Goal: Navigation & Orientation: Find specific page/section

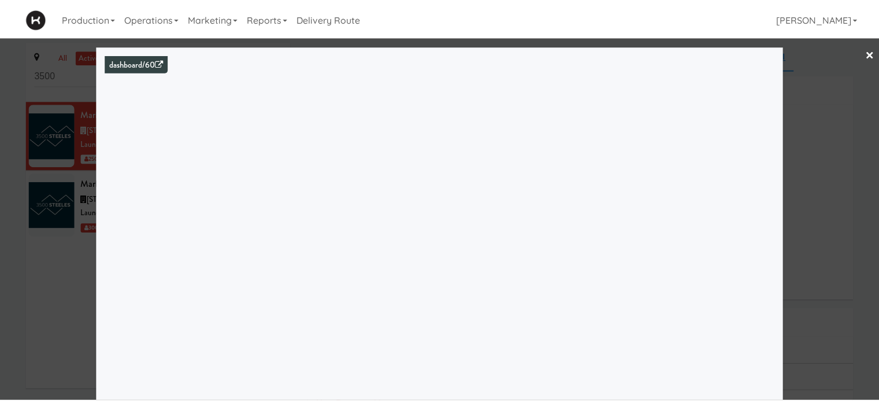
scroll to position [105, 0]
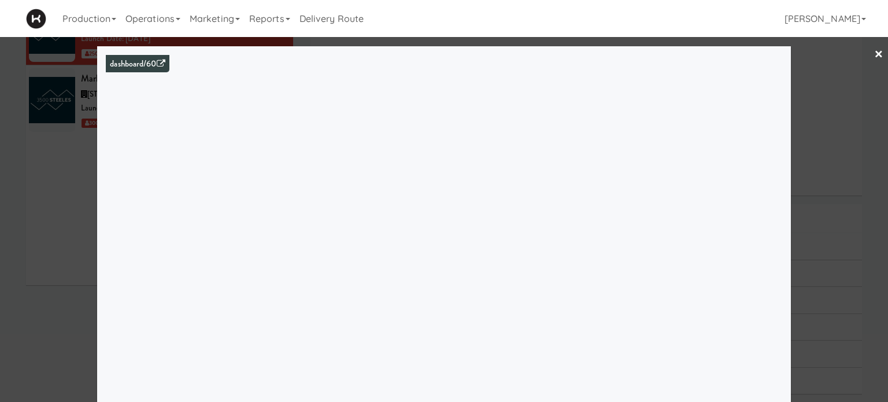
click at [874, 60] on link "×" at bounding box center [878, 55] width 9 height 36
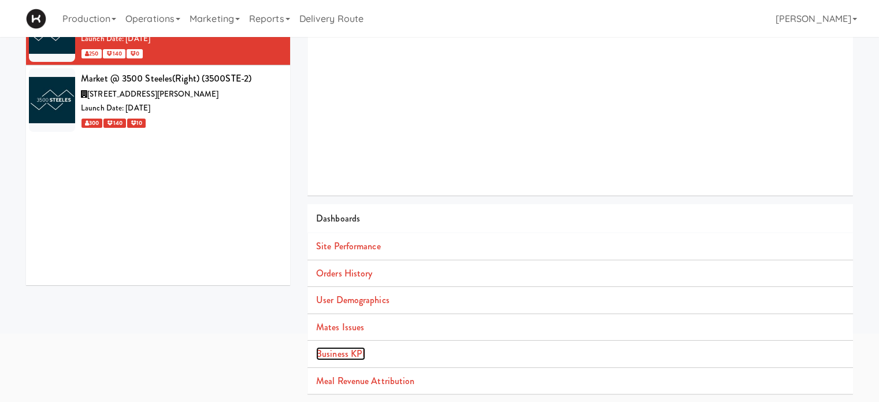
click at [332, 352] on link "Business KPI" at bounding box center [340, 353] width 49 height 13
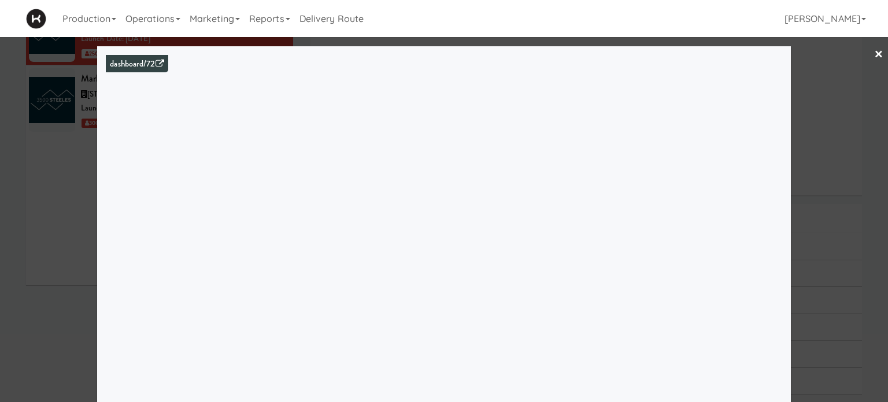
click at [874, 50] on link "×" at bounding box center [878, 55] width 9 height 36
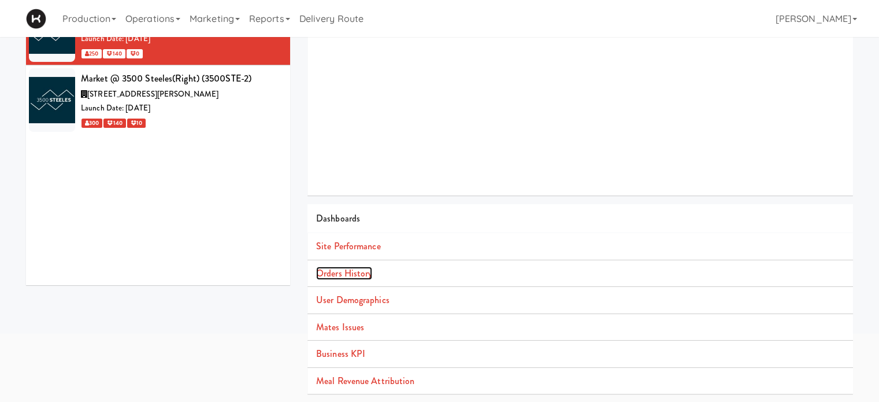
click at [353, 277] on link "Orders History" at bounding box center [344, 272] width 56 height 13
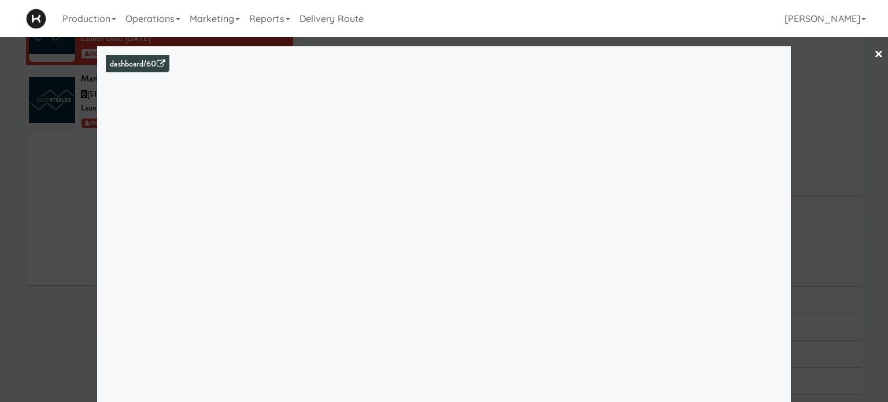
click at [874, 50] on link "×" at bounding box center [878, 55] width 9 height 36
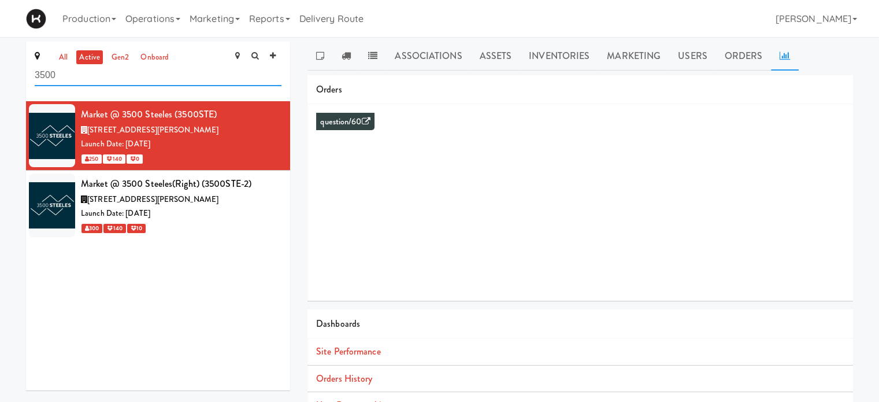
click at [65, 76] on input "3500" at bounding box center [158, 75] width 247 height 21
type input "3"
type input "rvh"
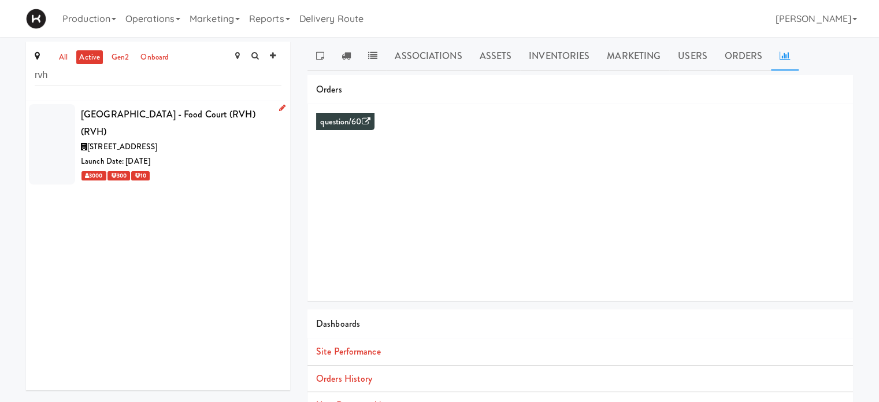
click at [192, 110] on div "[GEOGRAPHIC_DATA] - Food Court (RVH) (RVH)" at bounding box center [181, 123] width 200 height 34
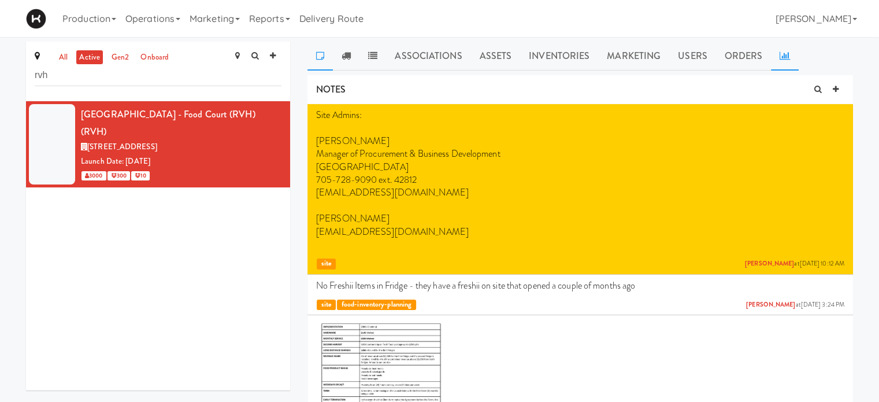
click at [784, 59] on icon at bounding box center [784, 55] width 10 height 9
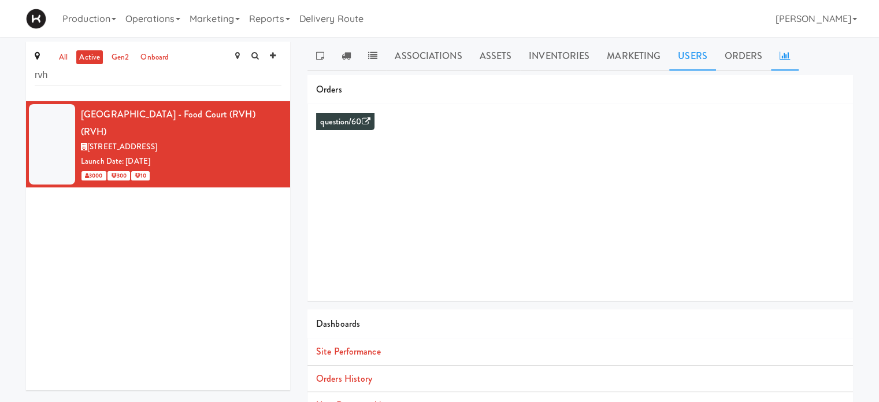
click at [686, 60] on link "Users" at bounding box center [692, 56] width 47 height 29
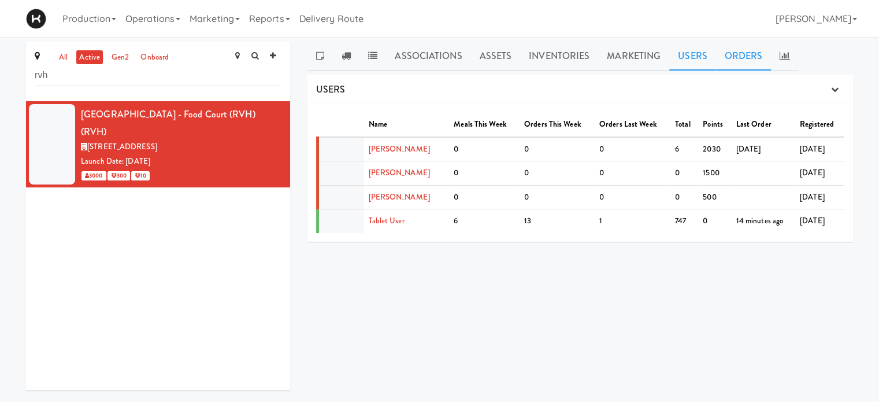
click at [742, 60] on link "Orders" at bounding box center [743, 56] width 55 height 29
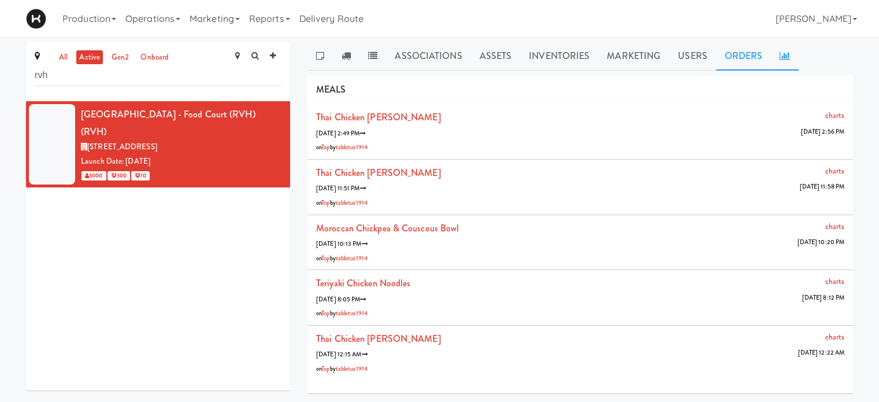
click at [777, 61] on link at bounding box center [785, 56] width 28 height 29
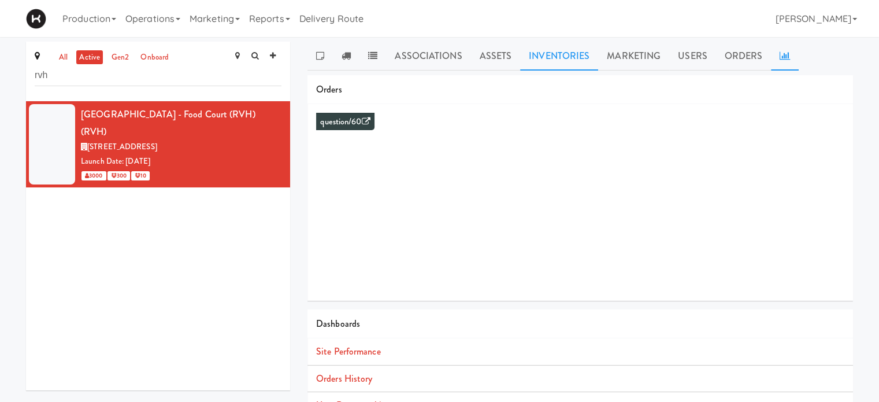
click at [562, 51] on link "Inventories" at bounding box center [559, 56] width 78 height 29
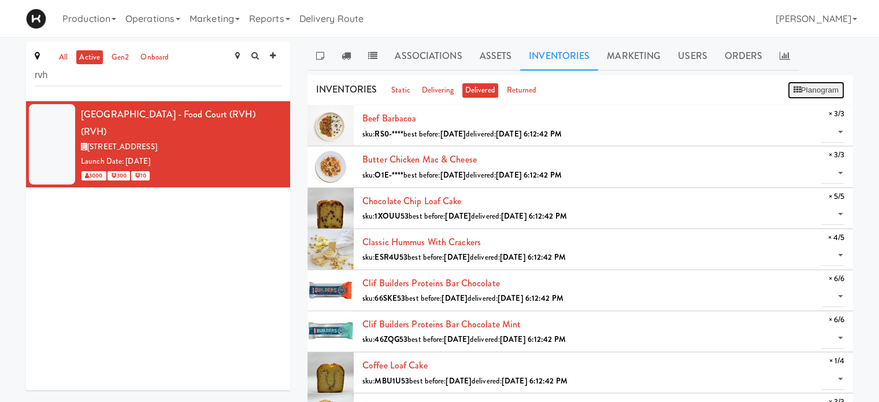
click at [807, 87] on button "Planogram" at bounding box center [816, 89] width 57 height 17
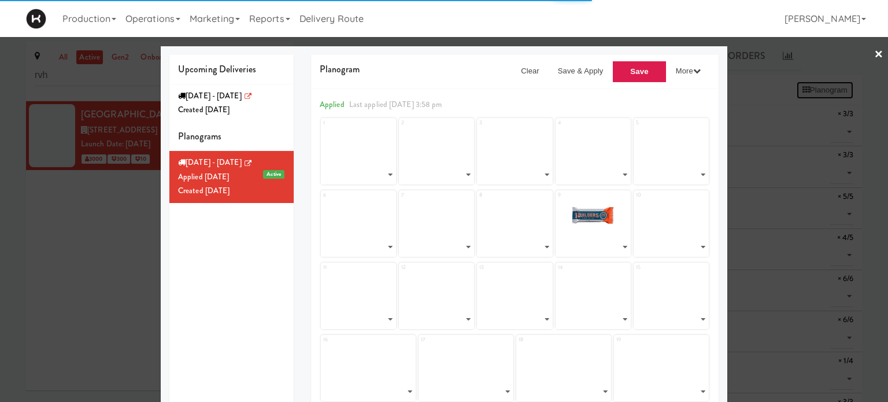
select select "number:264624"
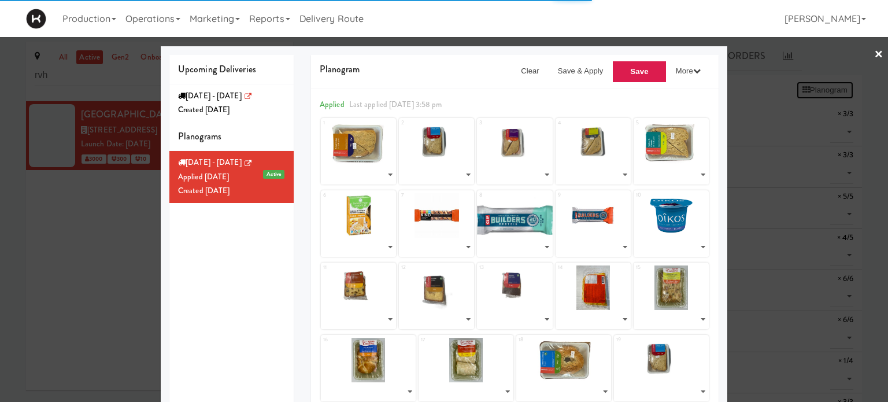
select select "number:264620"
select select "number:264420"
select select "number:264622"
select select "number:264476"
select select "number:264356"
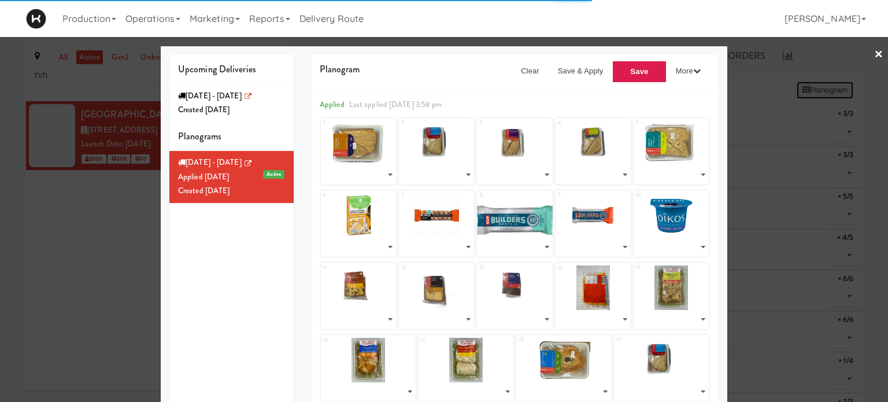
select select "number:264030"
select select "number:264069"
select select "number:264095"
select select "number:264609"
select select "number:264617"
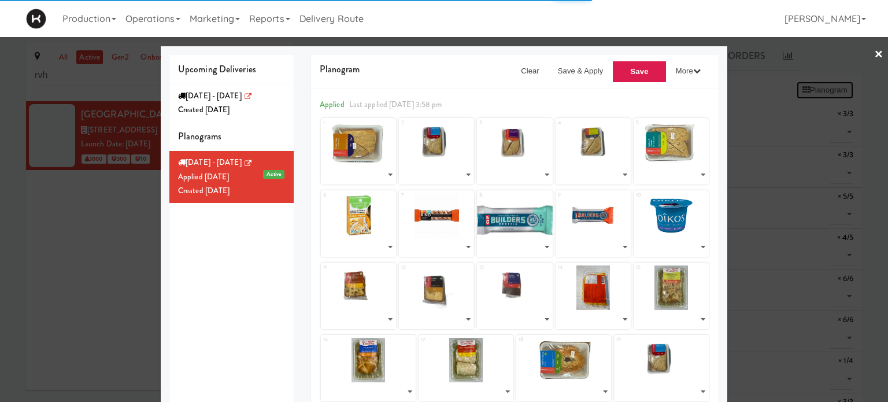
select select "number:264625"
select select "number:264619"
select select "number:264601"
select select "number:264563"
select select "number:264523"
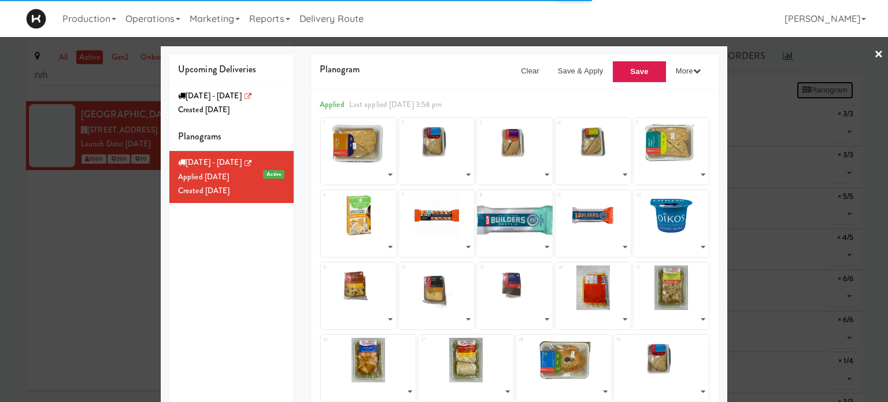
select select "number:264586"
select select "number:264623"
select select "number:264620"
select select "number:263033"
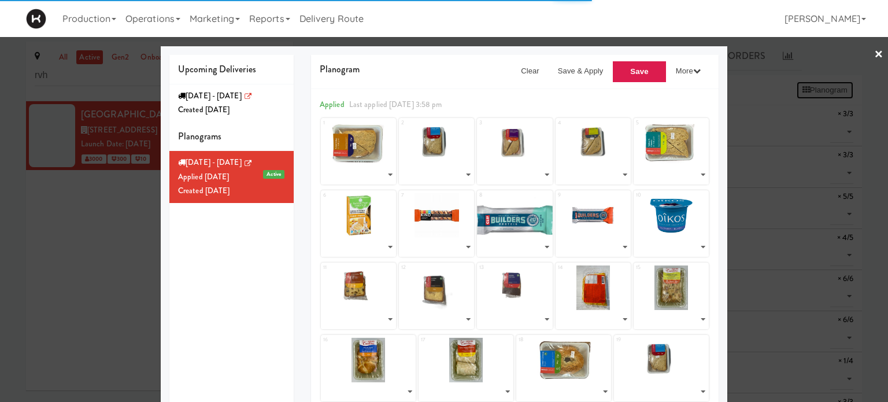
select select "number:262930"
select select "number:262986"
select select "number:262808"
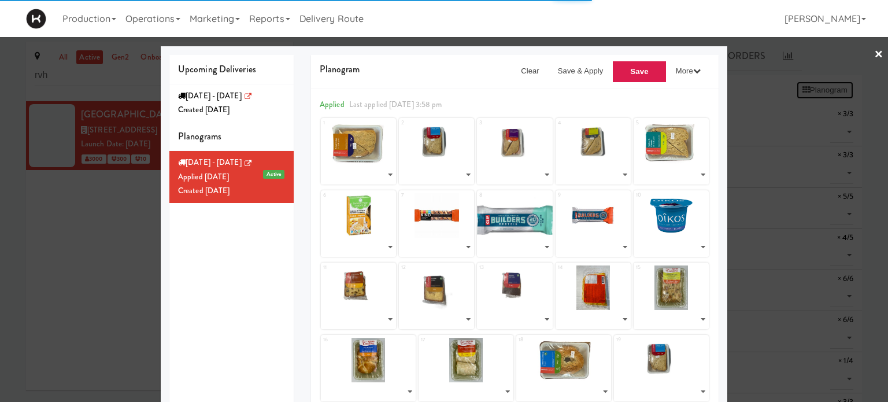
select select "number:262869"
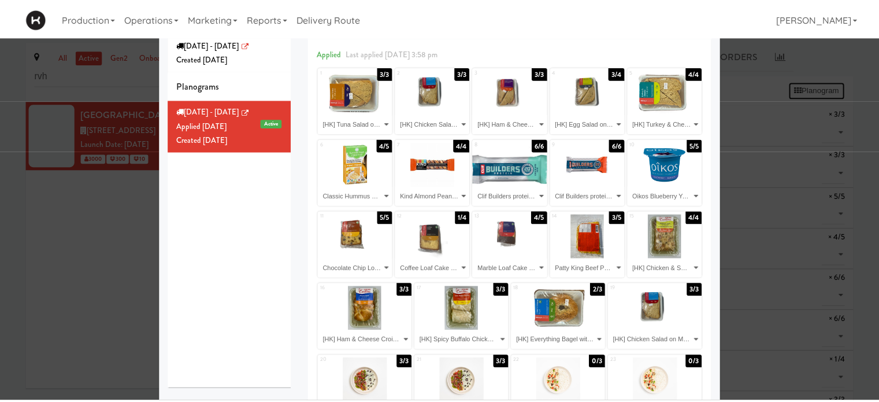
scroll to position [49, 0]
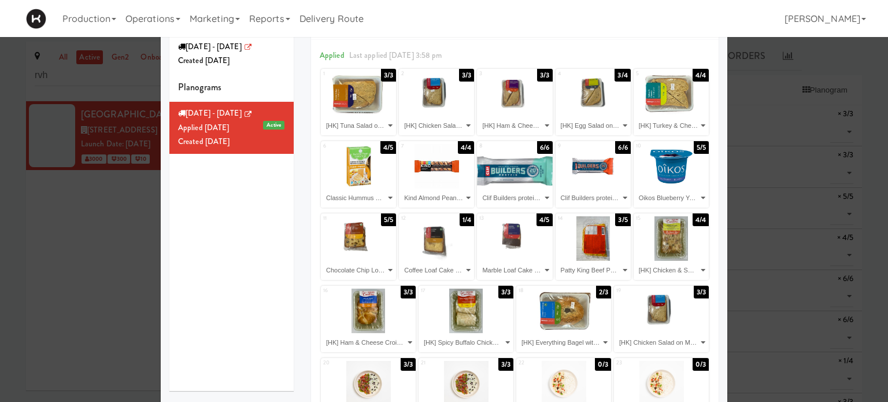
click at [844, 62] on div at bounding box center [444, 201] width 888 height 402
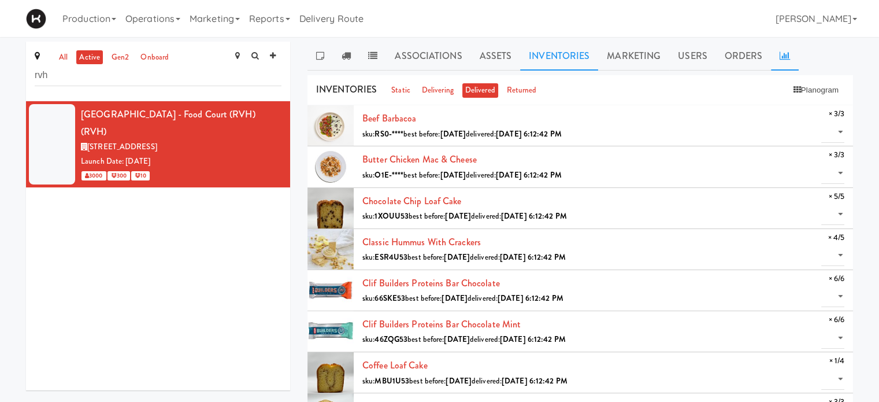
click at [774, 51] on link at bounding box center [785, 56] width 28 height 29
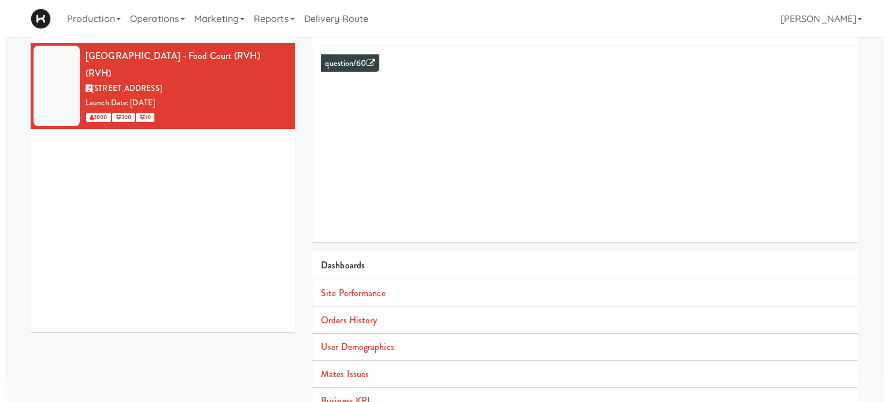
scroll to position [105, 0]
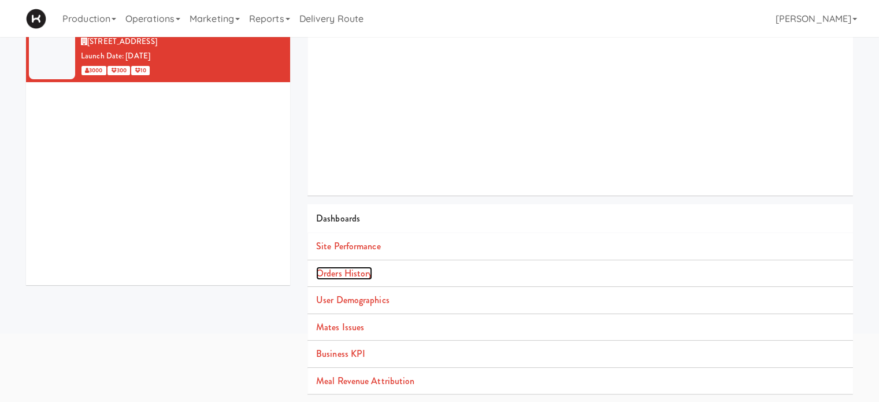
click at [352, 272] on link "Orders History" at bounding box center [344, 272] width 56 height 13
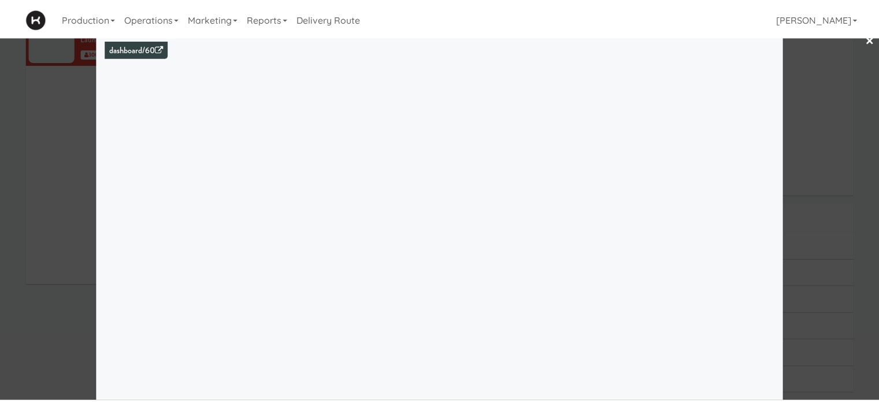
scroll to position [14, 0]
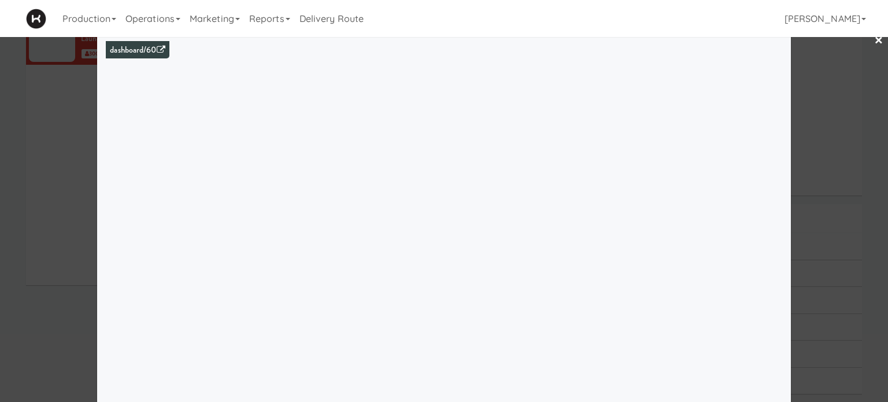
click at [874, 40] on link "×" at bounding box center [878, 41] width 9 height 36
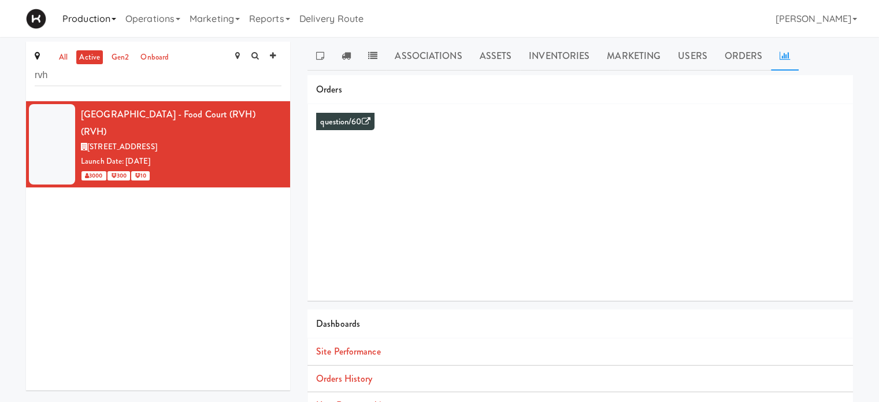
click at [115, 16] on link "Production" at bounding box center [89, 18] width 63 height 37
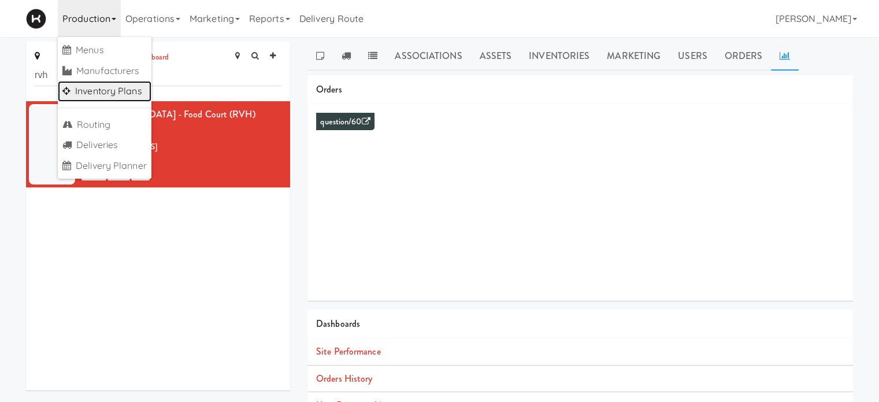
click at [140, 90] on link "Inventory Plans" at bounding box center [105, 91] width 94 height 21
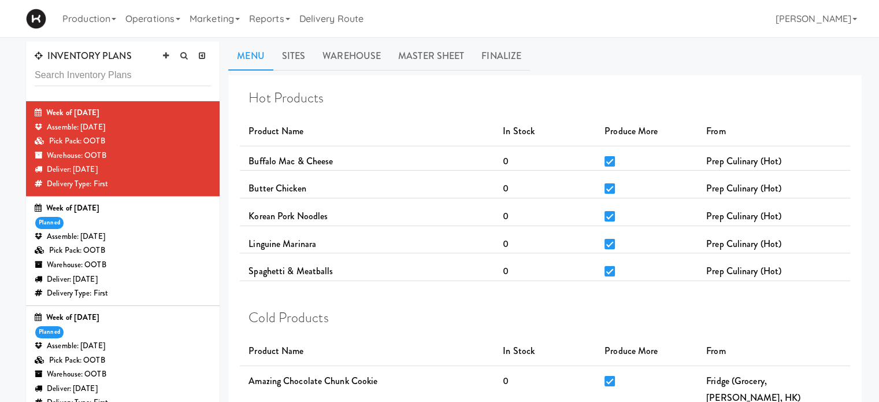
click at [173, 347] on div "Assemble: [DATE]" at bounding box center [123, 346] width 176 height 14
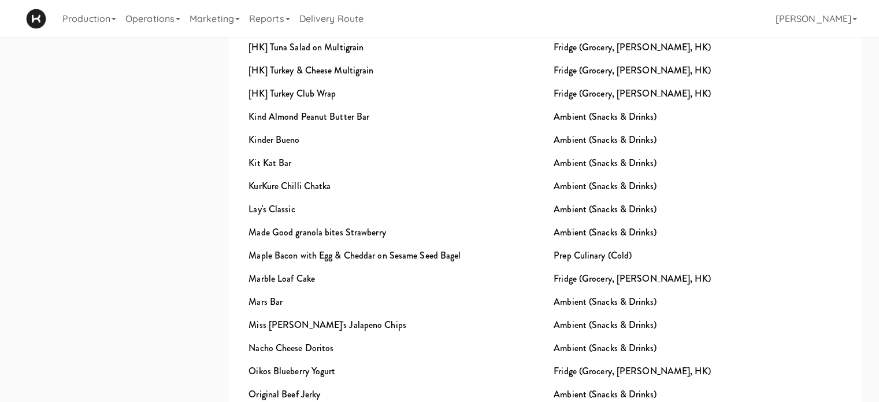
scroll to position [920, 0]
